Goal: Navigation & Orientation: Find specific page/section

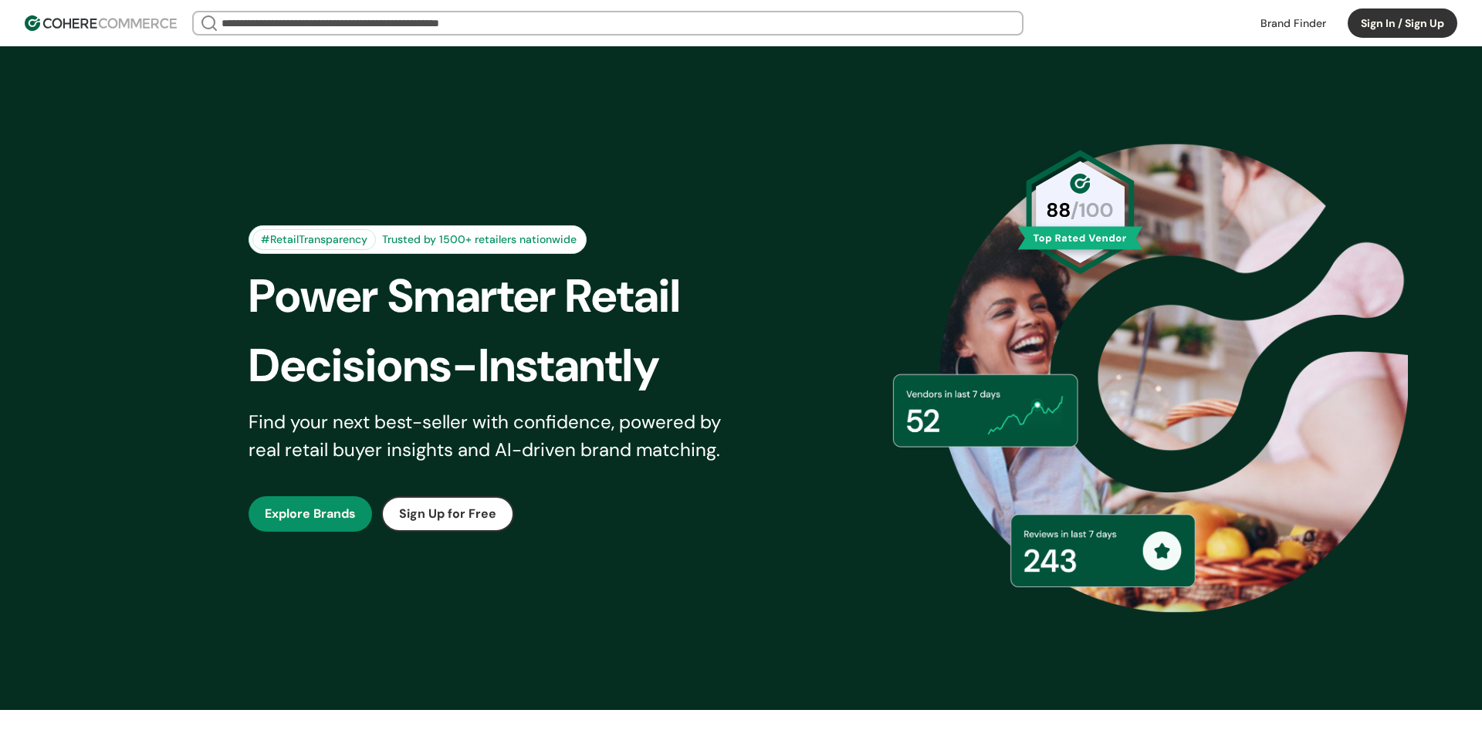
click at [1393, 18] on button "Sign In / Sign Up" at bounding box center [1403, 22] width 110 height 29
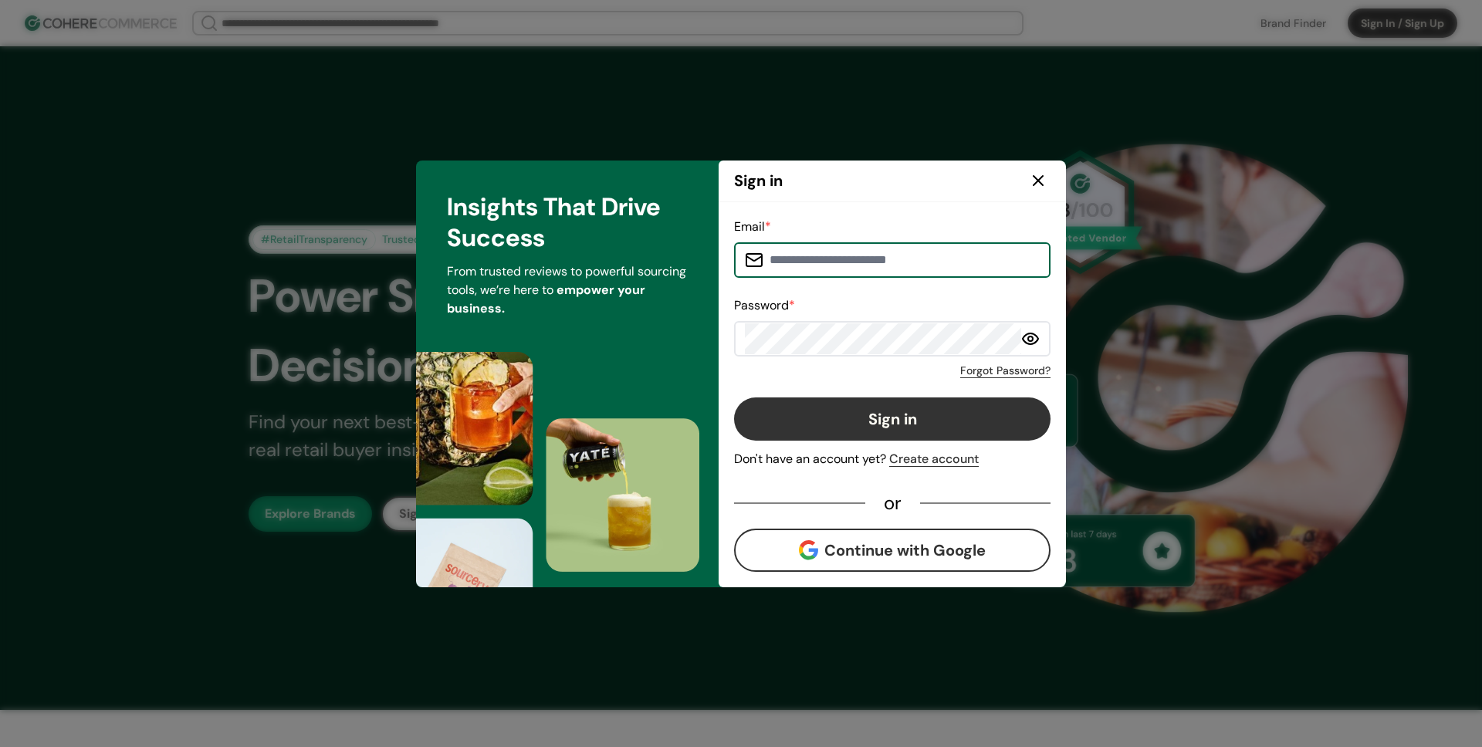
click at [869, 249] on input at bounding box center [902, 260] width 276 height 31
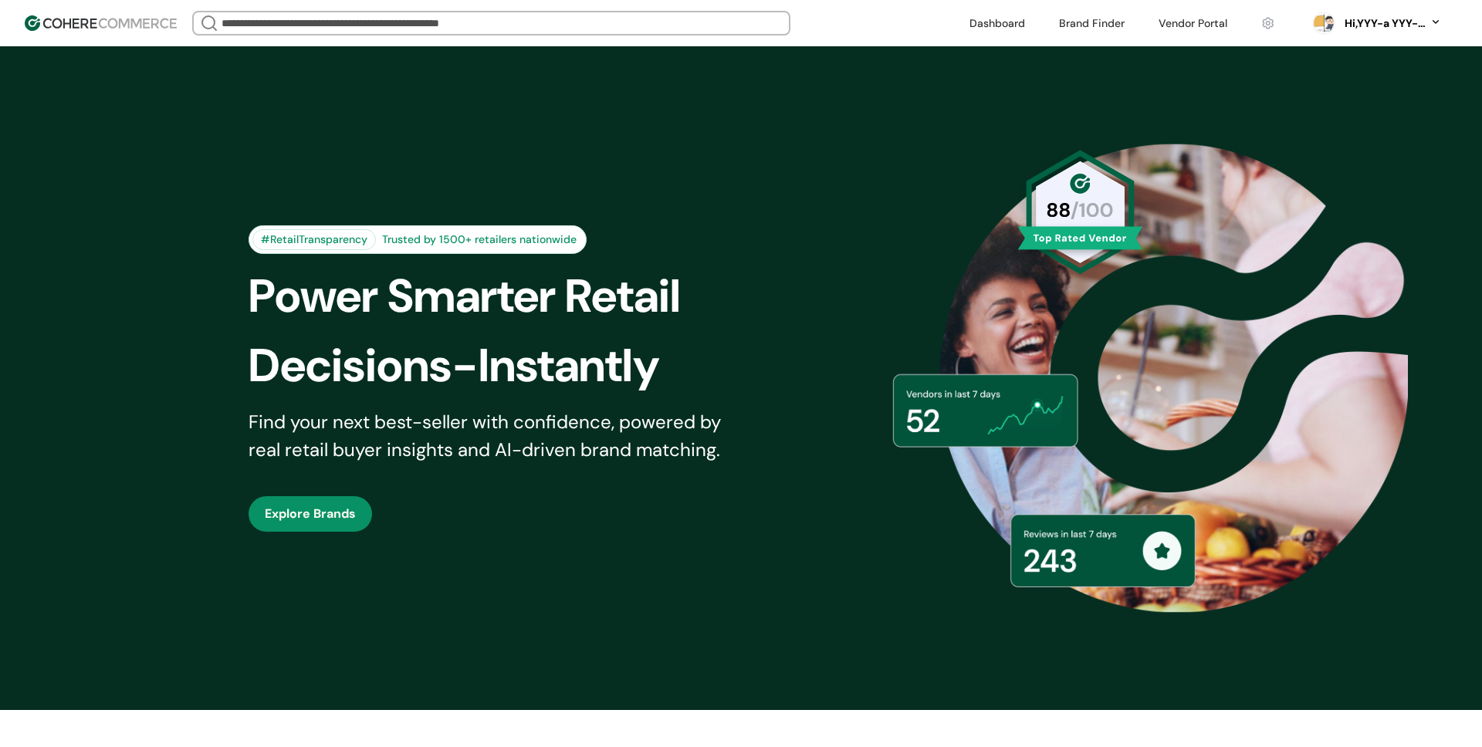
click at [1262, 27] on link at bounding box center [1268, 23] width 32 height 23
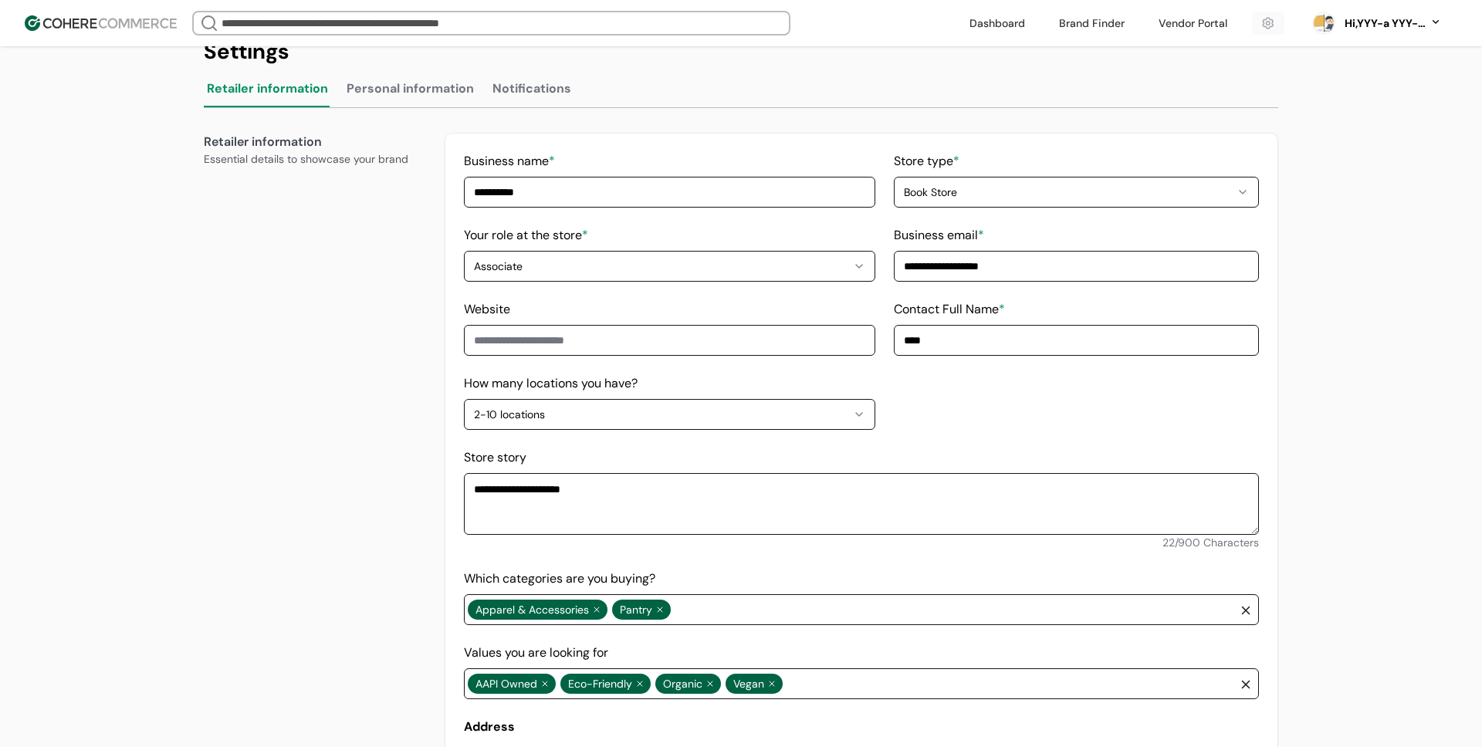
scroll to position [212, 0]
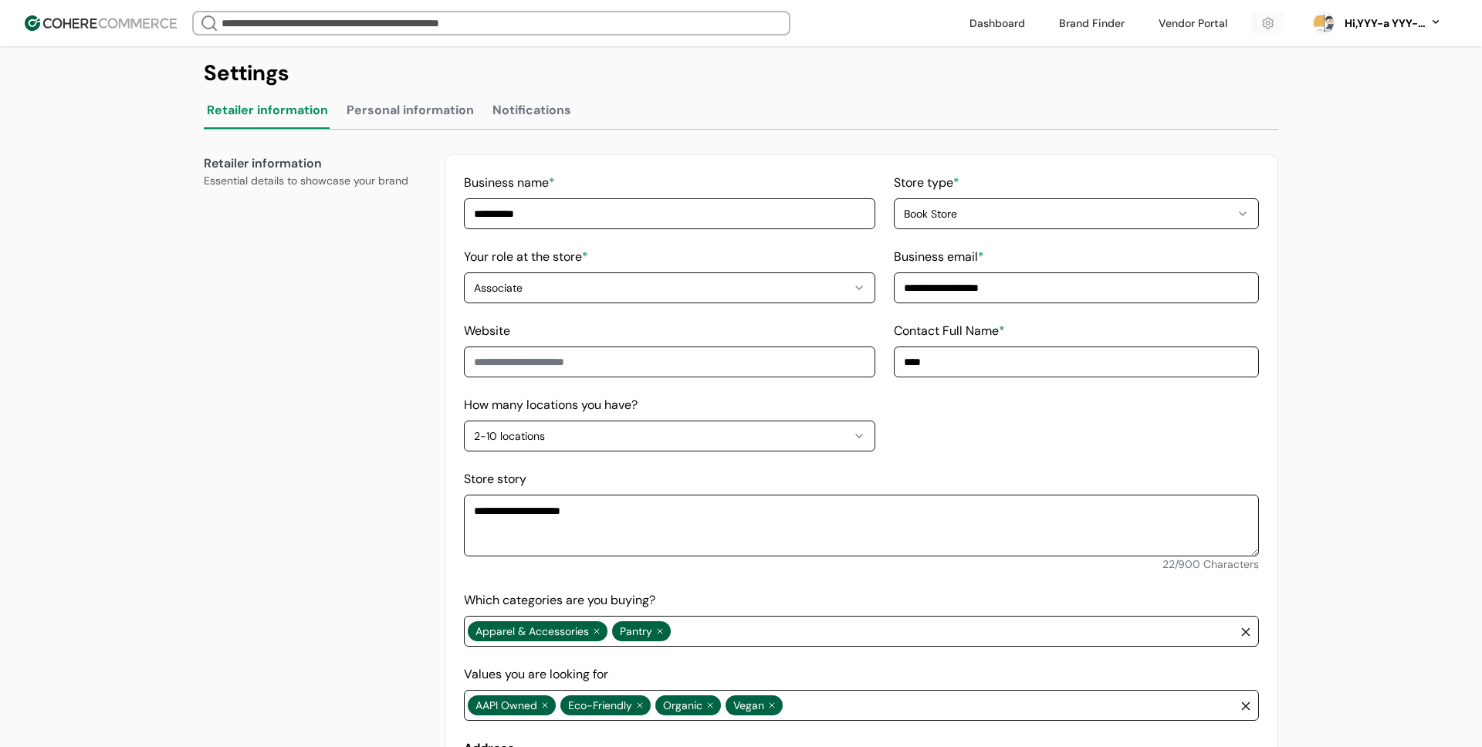
click at [395, 120] on button "Personal information" at bounding box center [411, 113] width 134 height 31
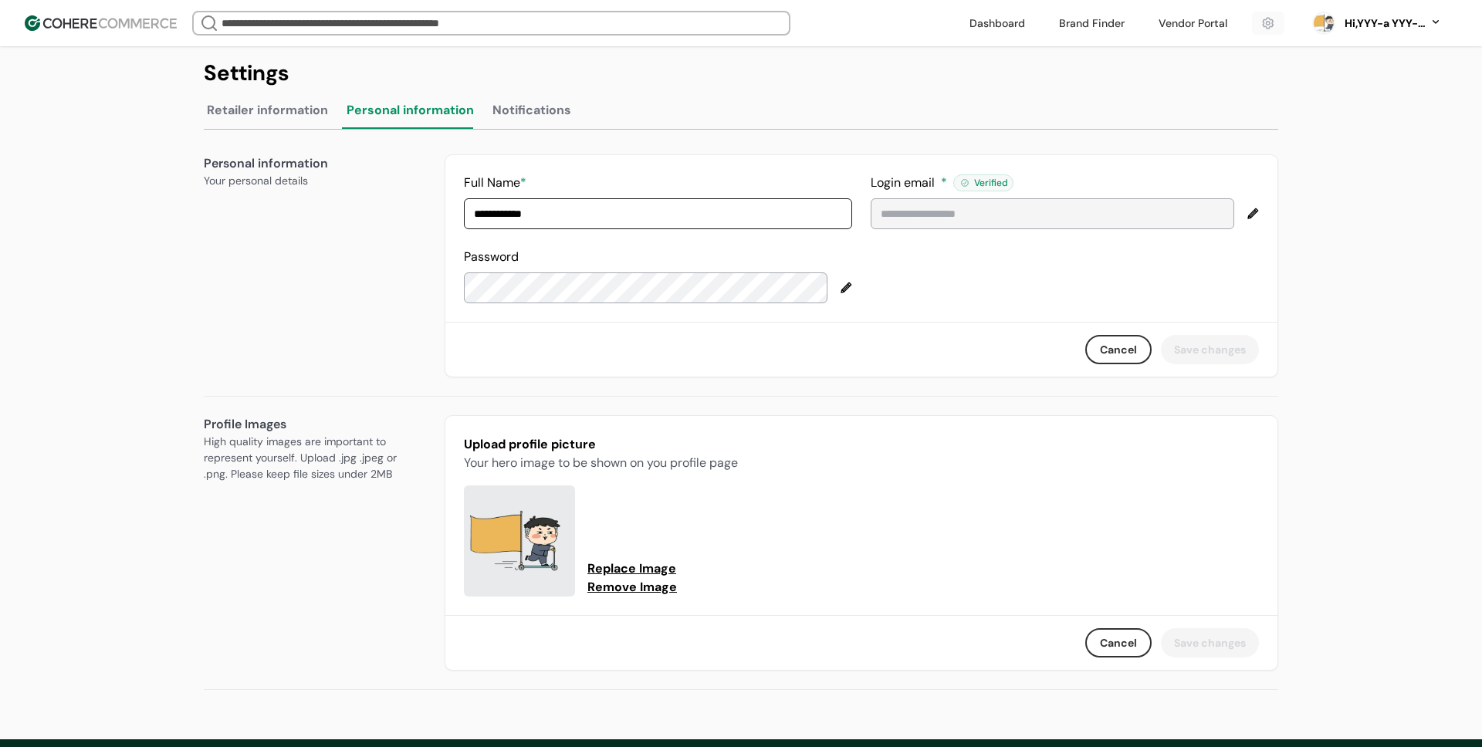
click at [533, 113] on button "Notifications" at bounding box center [531, 113] width 85 height 31
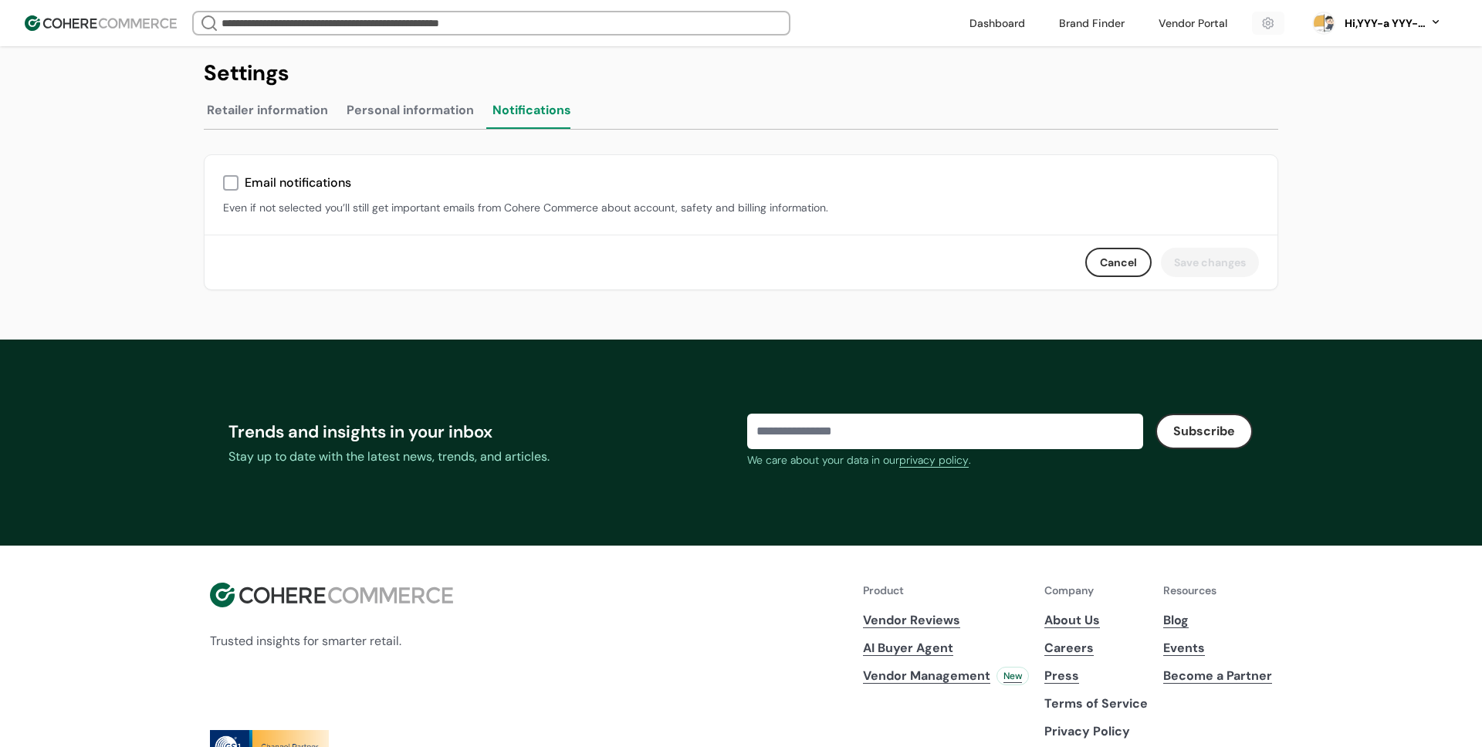
click at [584, 323] on div "**********" at bounding box center [741, 187] width 1112 height 303
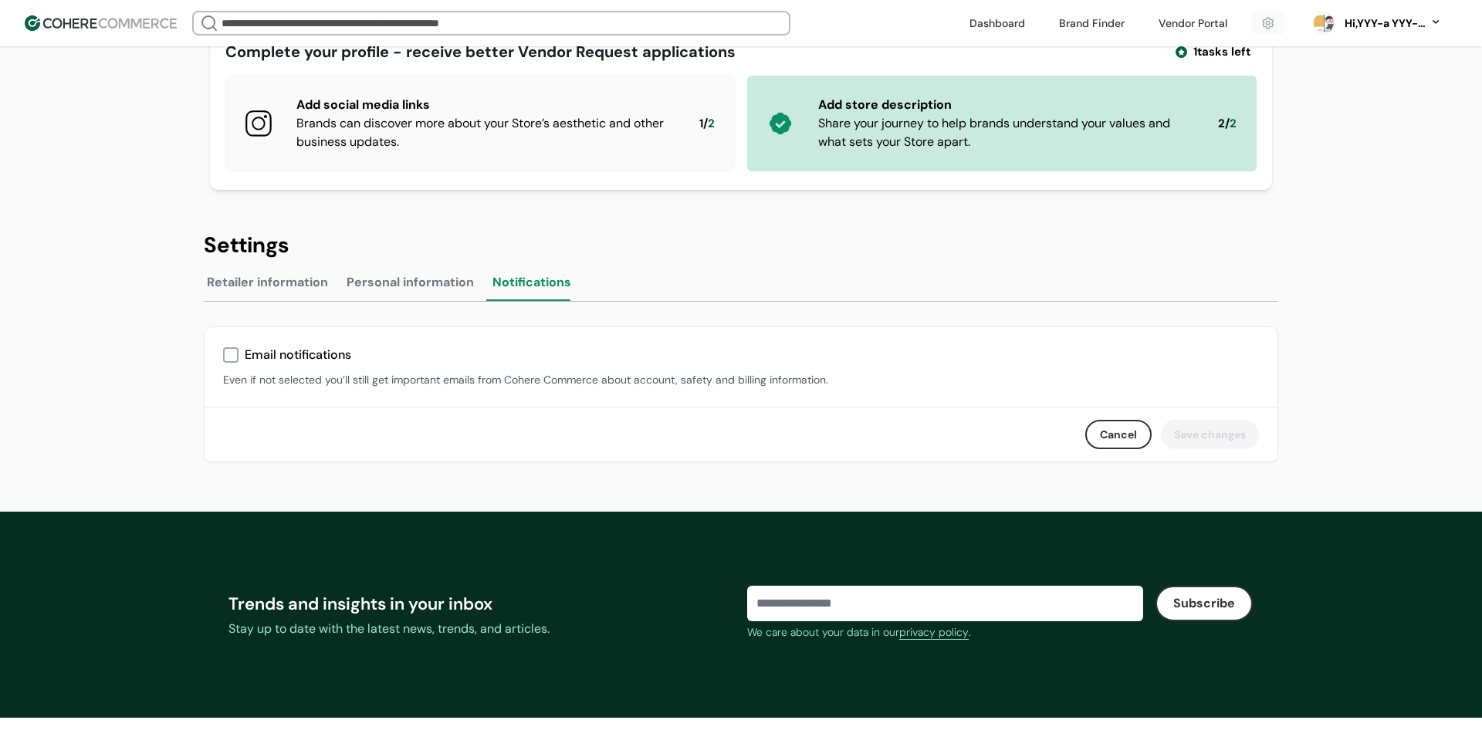
scroll to position [21, 0]
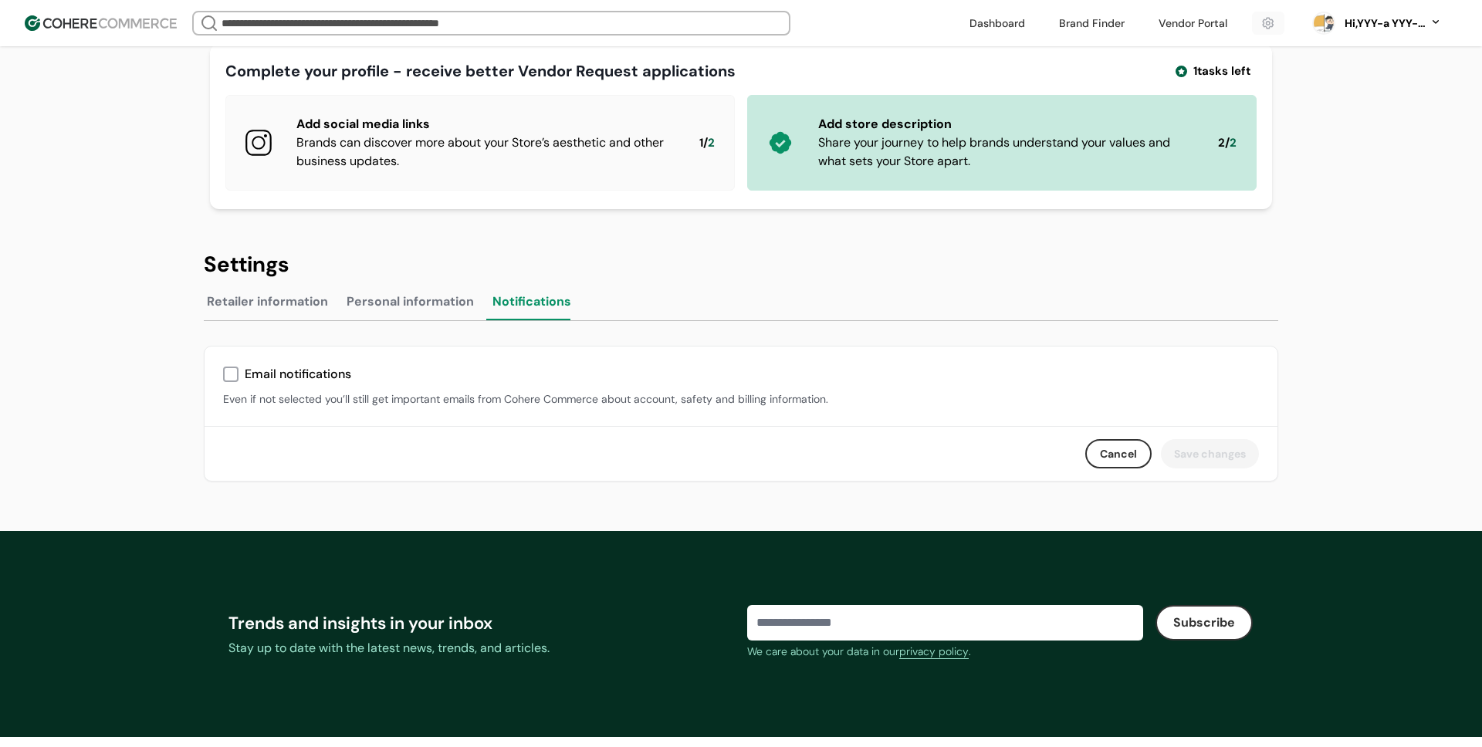
click at [396, 308] on button "Personal information" at bounding box center [411, 305] width 134 height 31
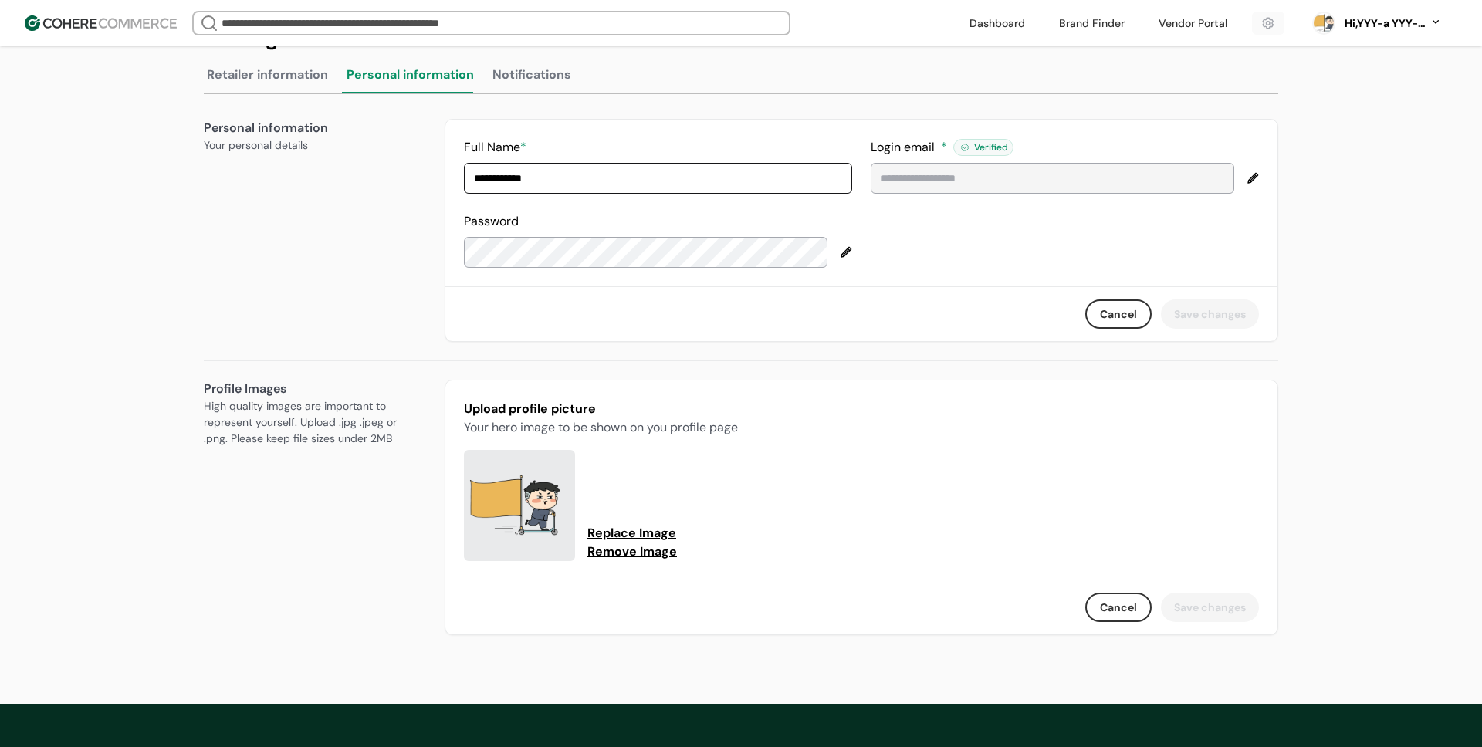
scroll to position [0, 0]
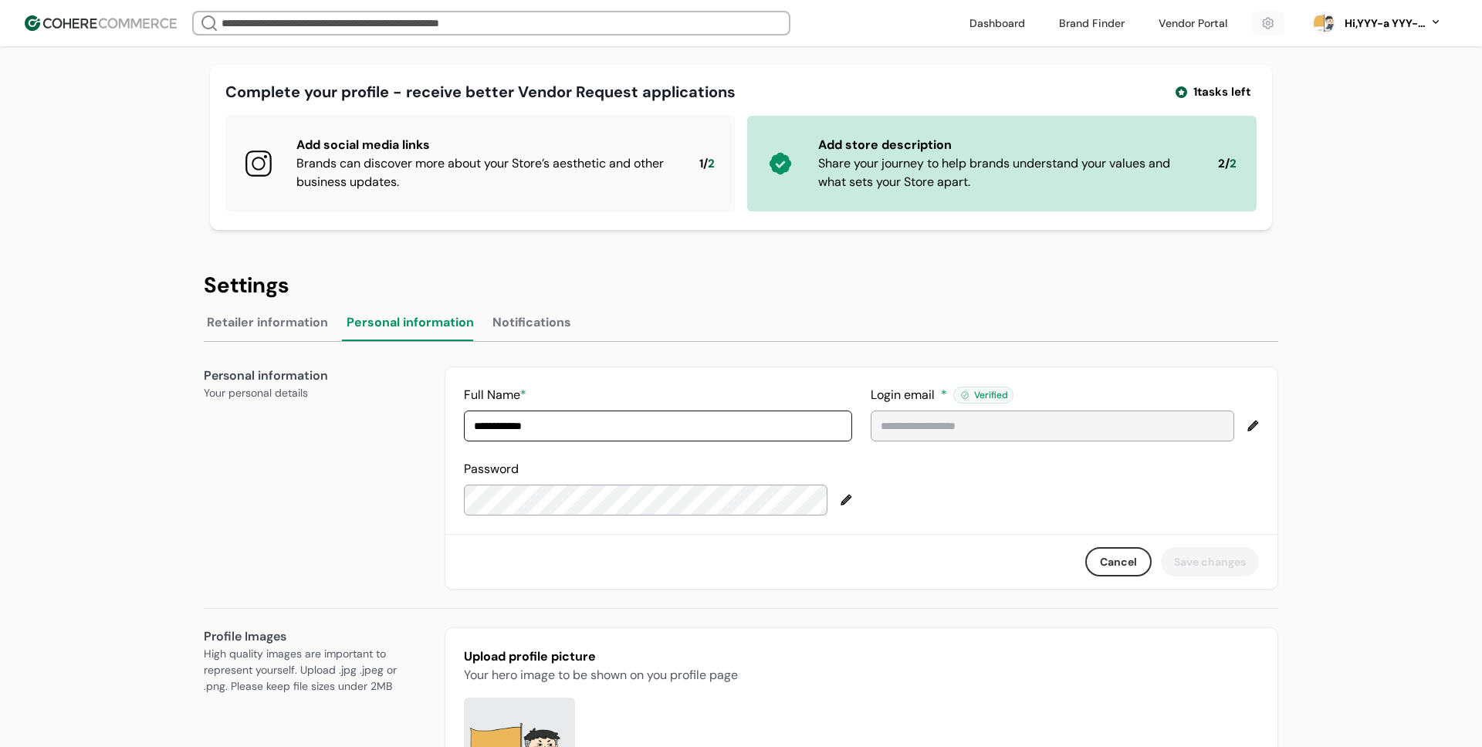
click at [1378, 21] on div "Hi, YYY-a YYY-aa" at bounding box center [1384, 23] width 85 height 16
click at [1319, 137] on link at bounding box center [1371, 139] width 221 height 38
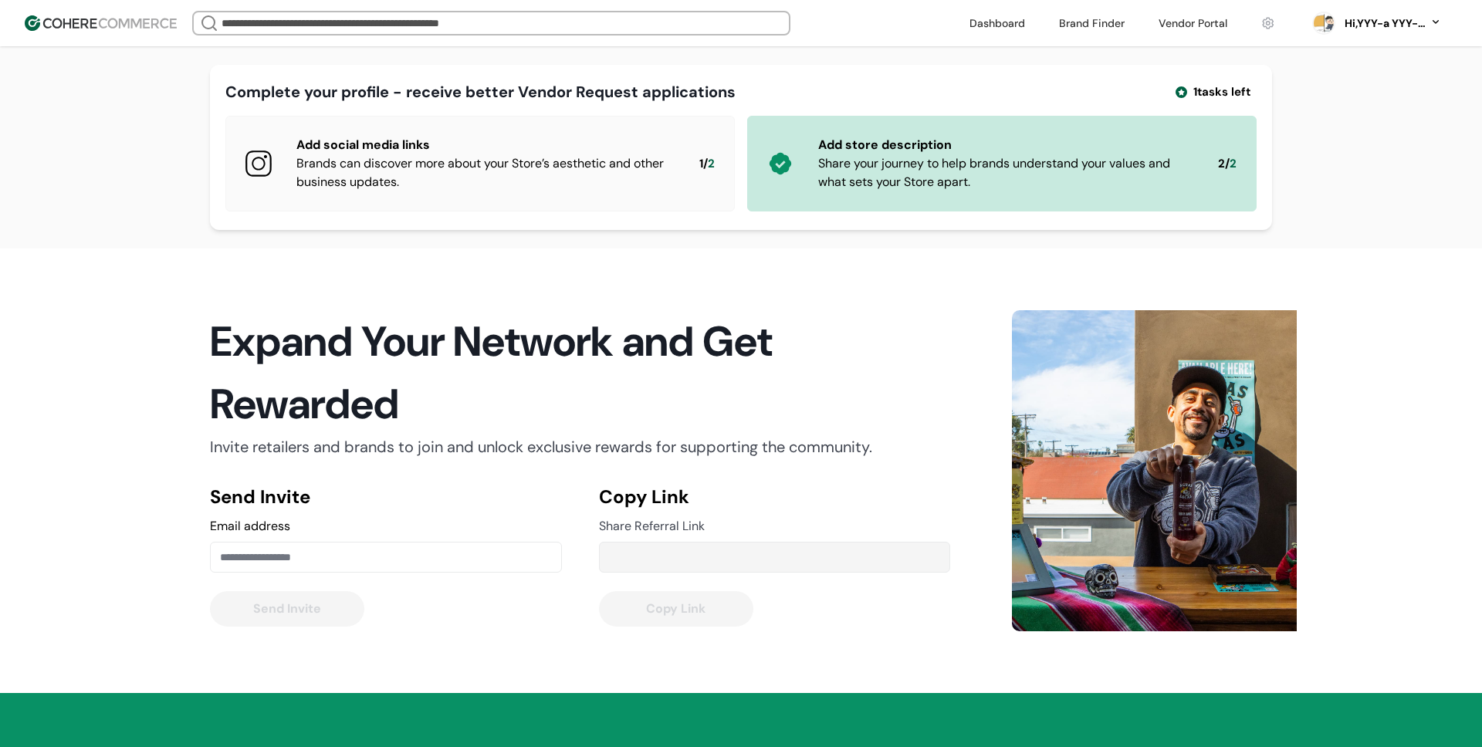
type input "**********"
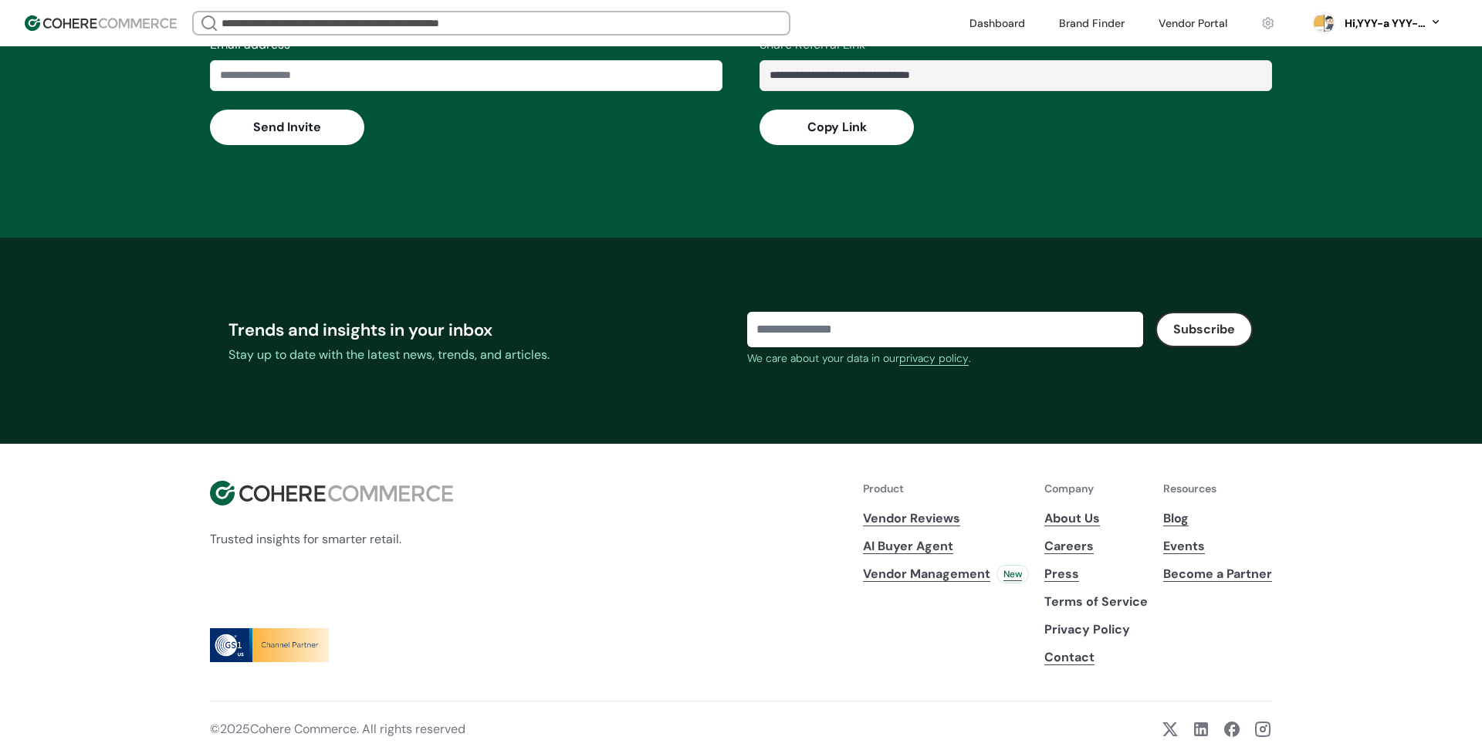
scroll to position [1987, 0]
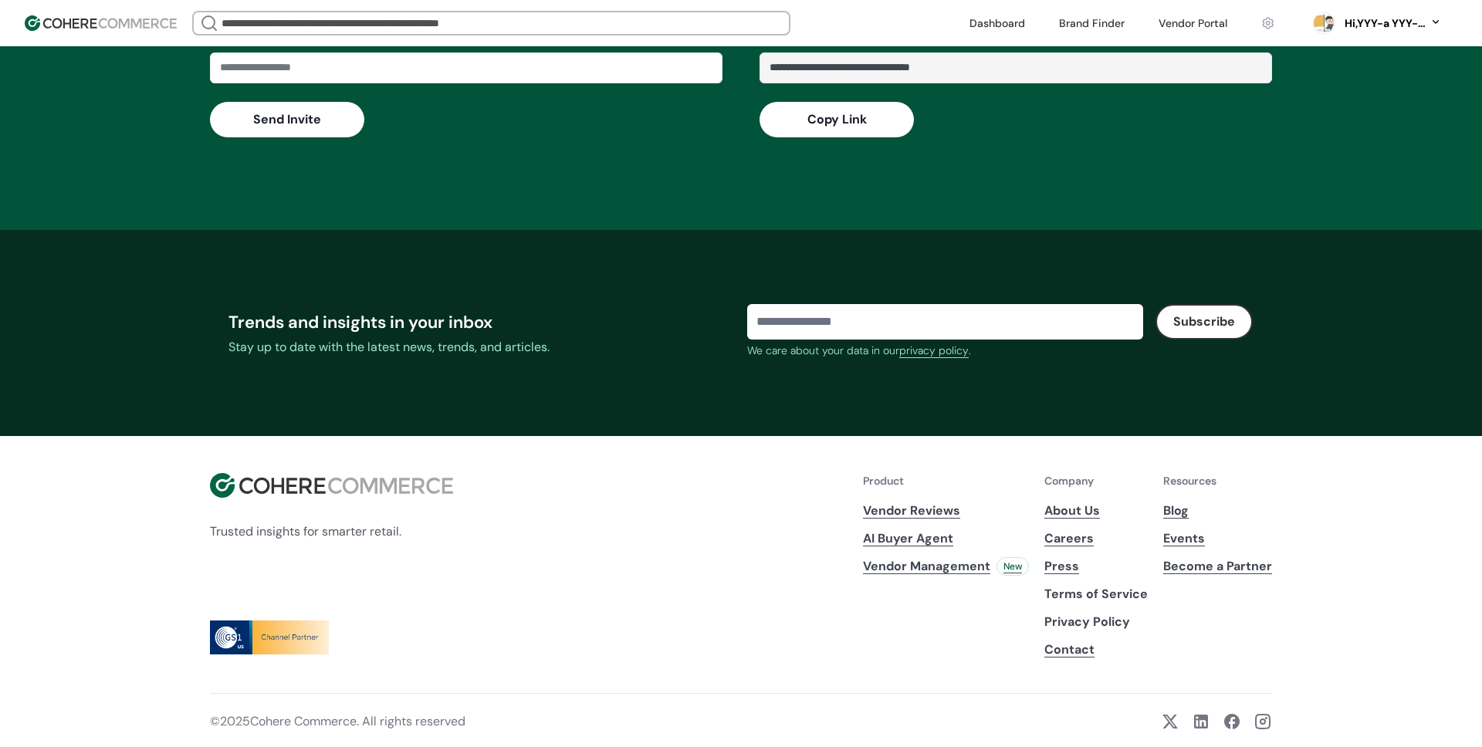
click at [1182, 27] on link at bounding box center [1193, 23] width 87 height 23
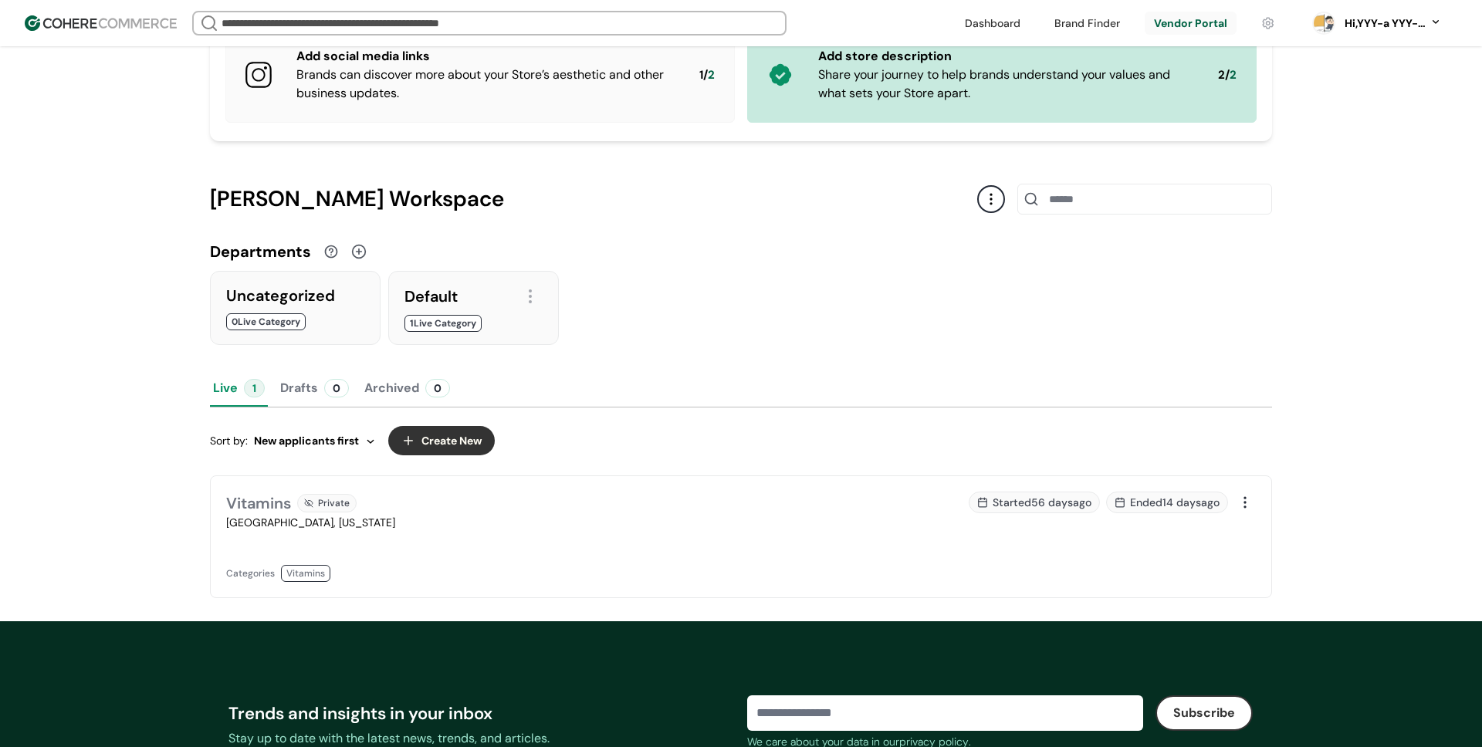
scroll to position [135, 0]
